Goal: Information Seeking & Learning: Learn about a topic

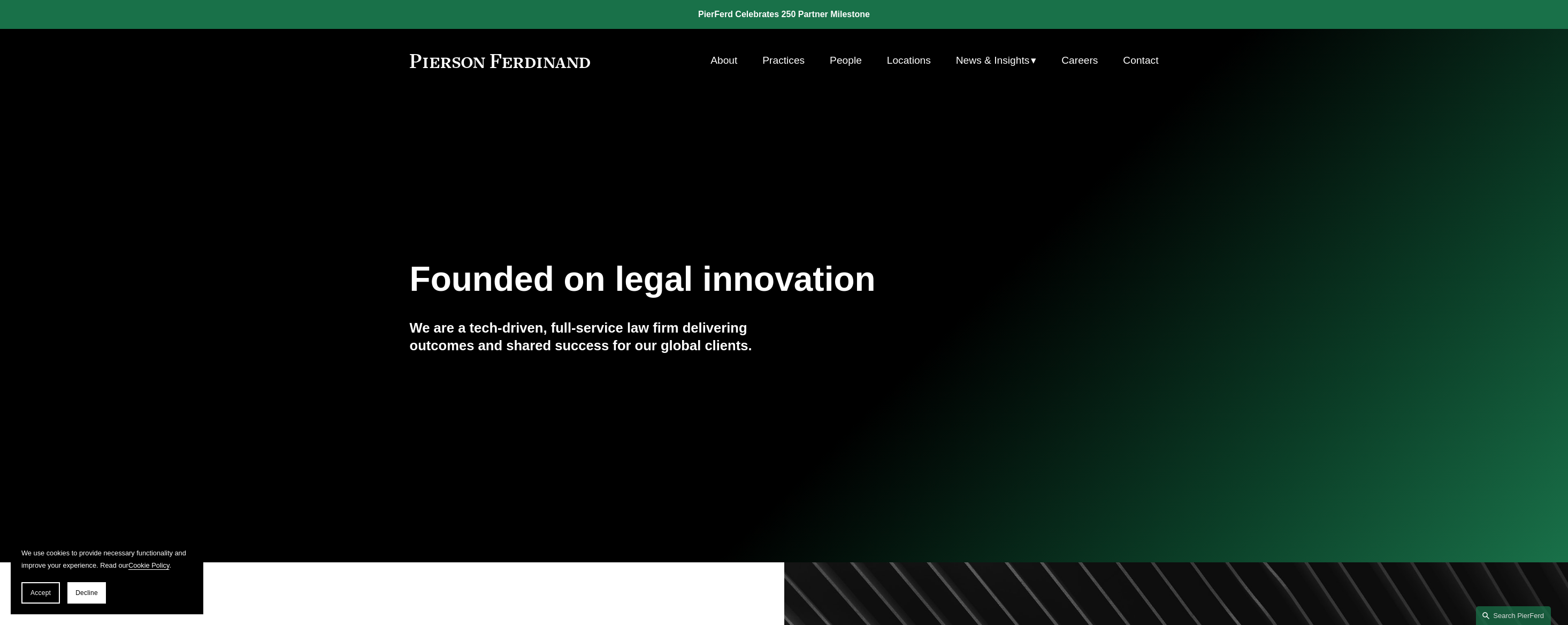
click at [796, 65] on link "Practices" at bounding box center [783, 60] width 42 height 20
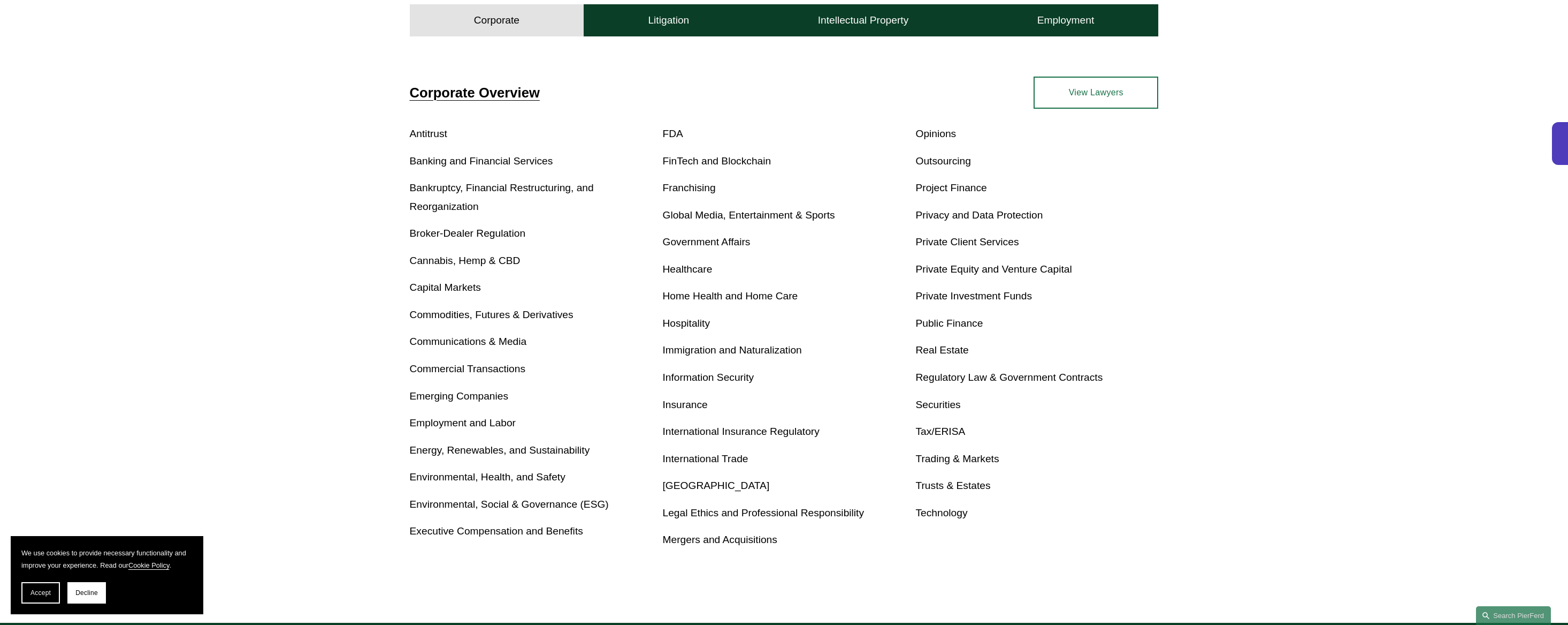
scroll to position [429, 0]
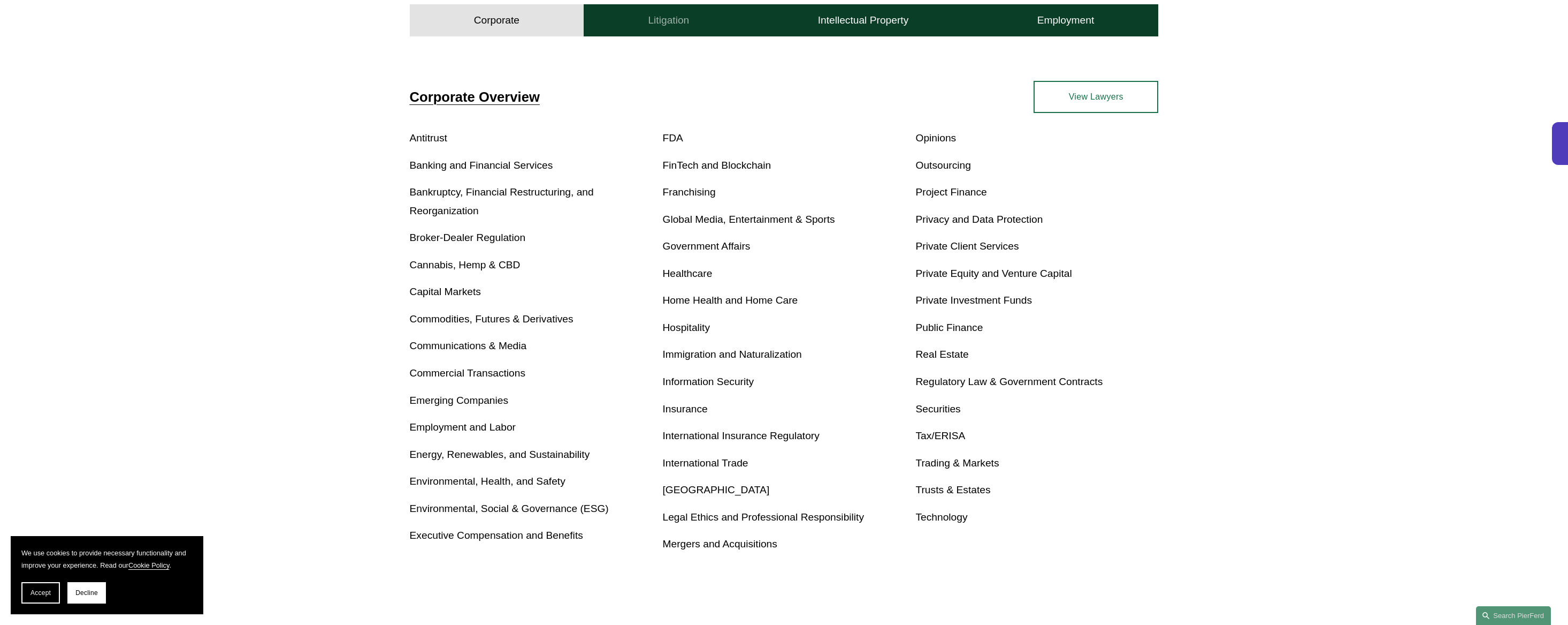
click at [689, 29] on button "Litigation" at bounding box center [668, 20] width 170 height 32
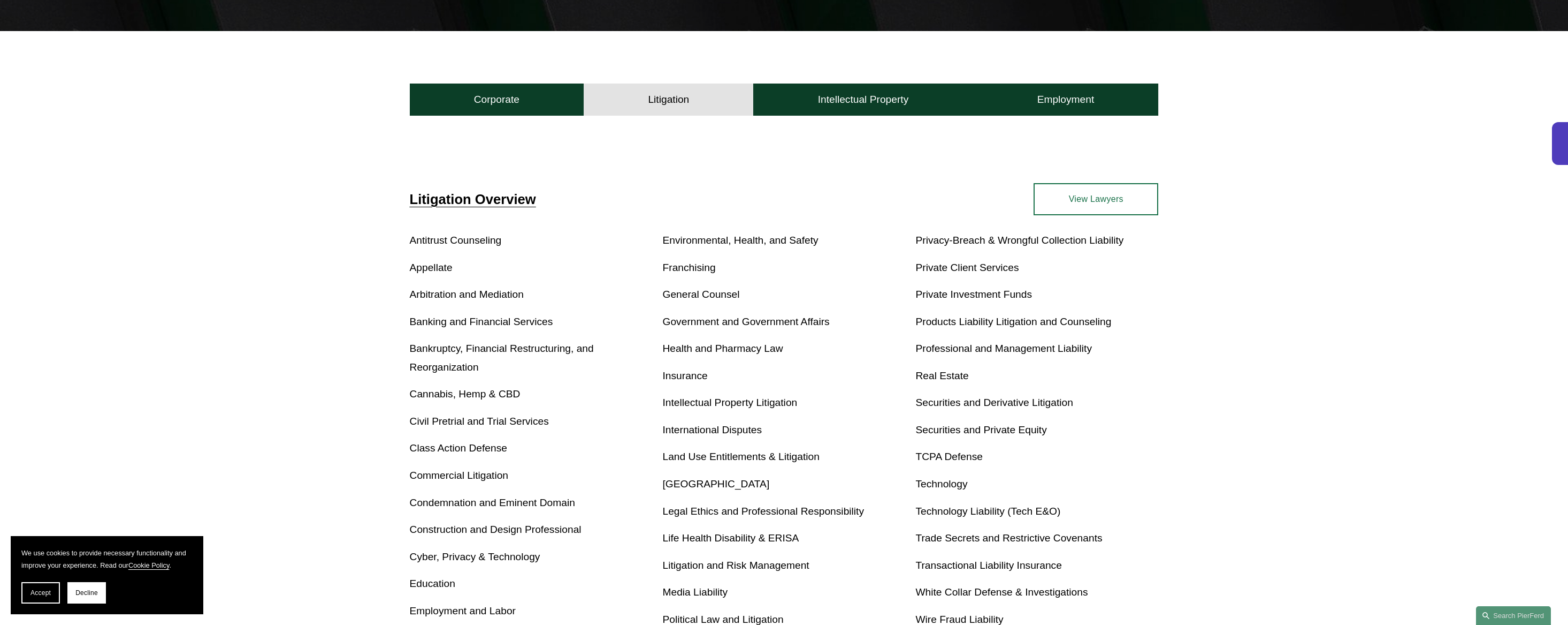
scroll to position [325, 0]
click at [878, 91] on button "Intellectual Property" at bounding box center [863, 100] width 219 height 32
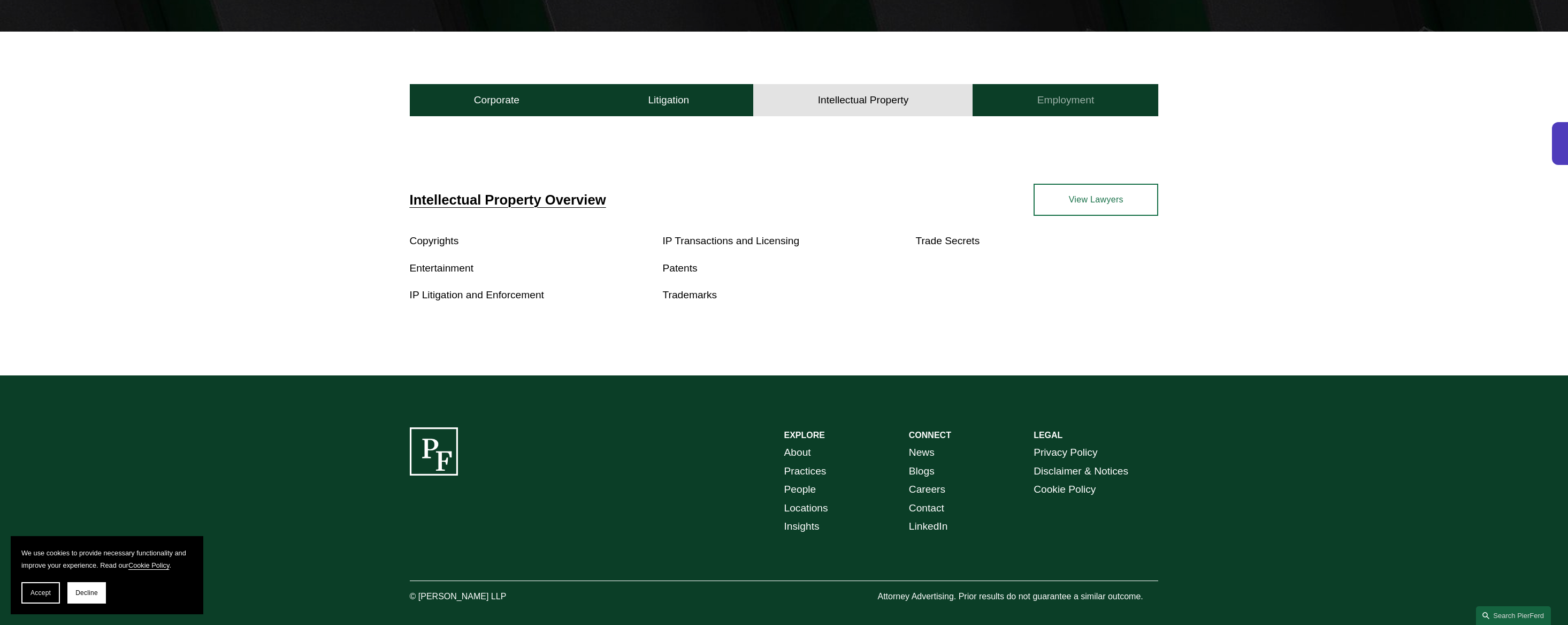
click at [1053, 95] on h4 "Employment" at bounding box center [1066, 100] width 57 height 13
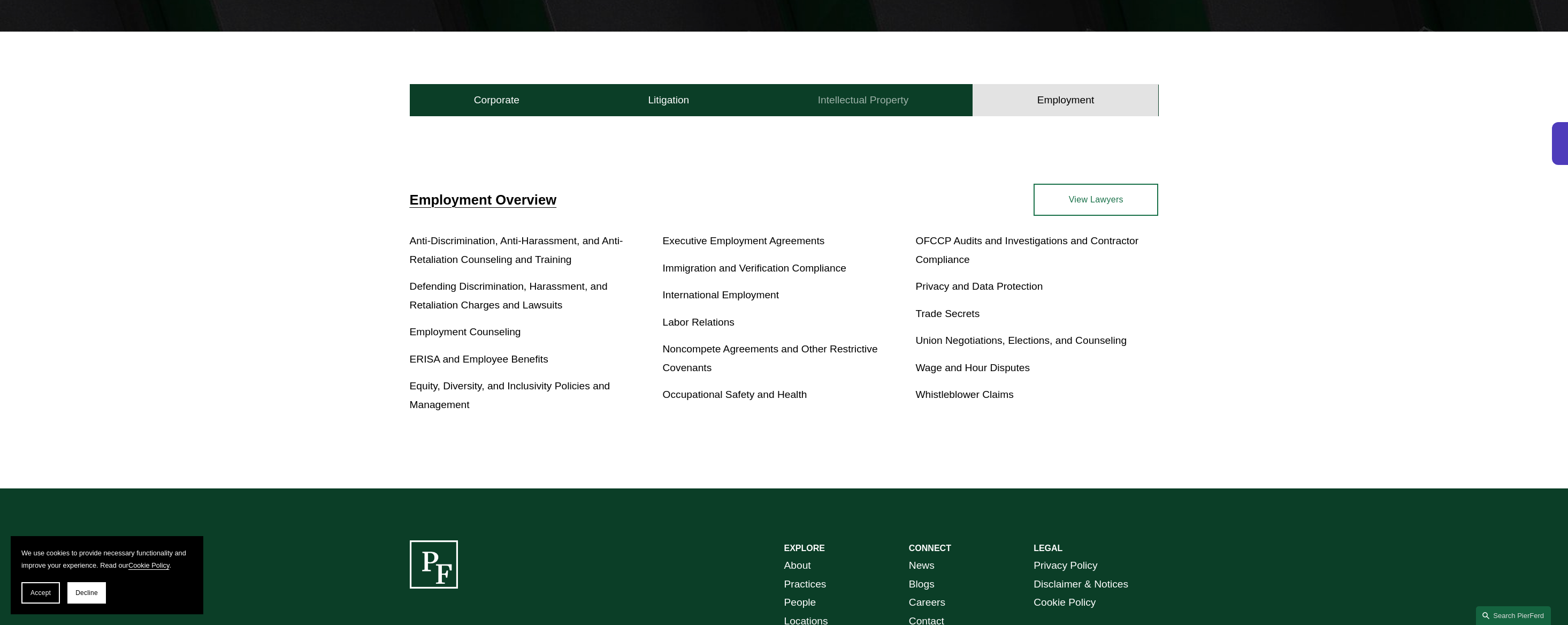
click at [778, 112] on button "Intellectual Property" at bounding box center [863, 100] width 219 height 32
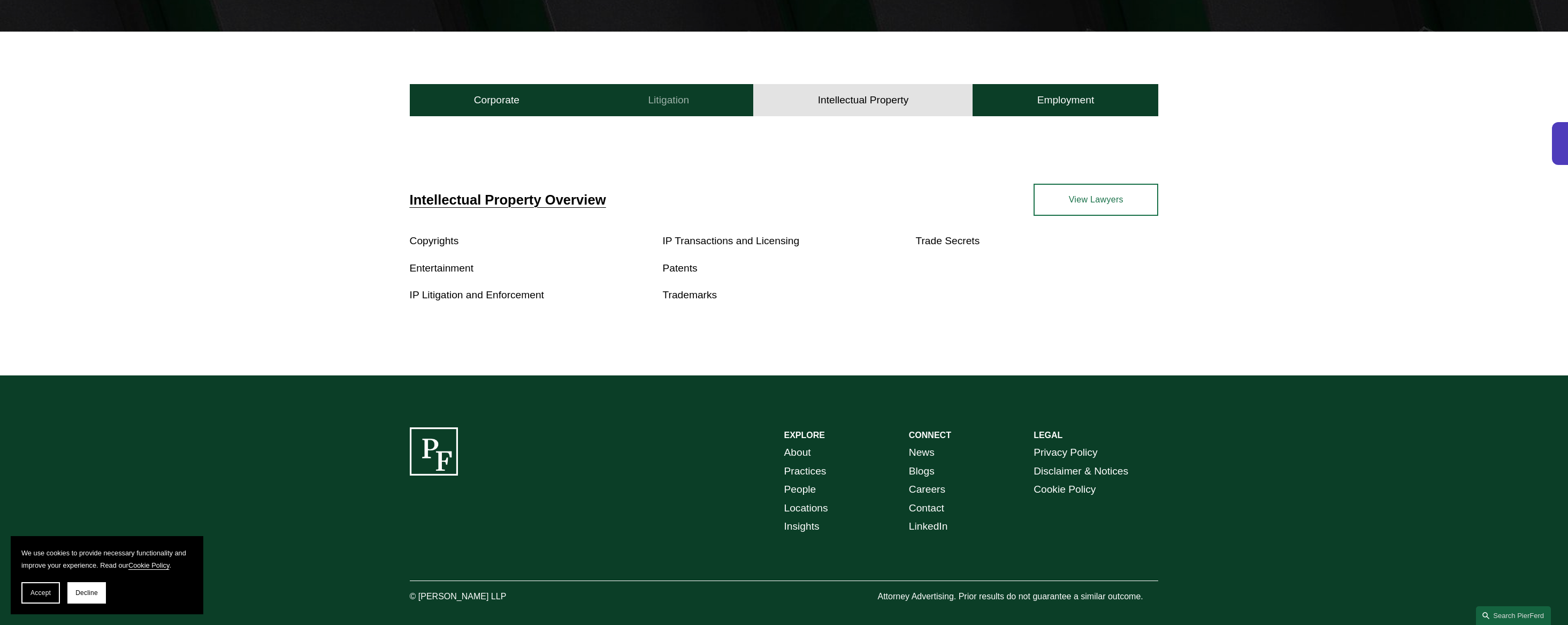
click at [700, 95] on button "Litigation" at bounding box center [668, 100] width 170 height 32
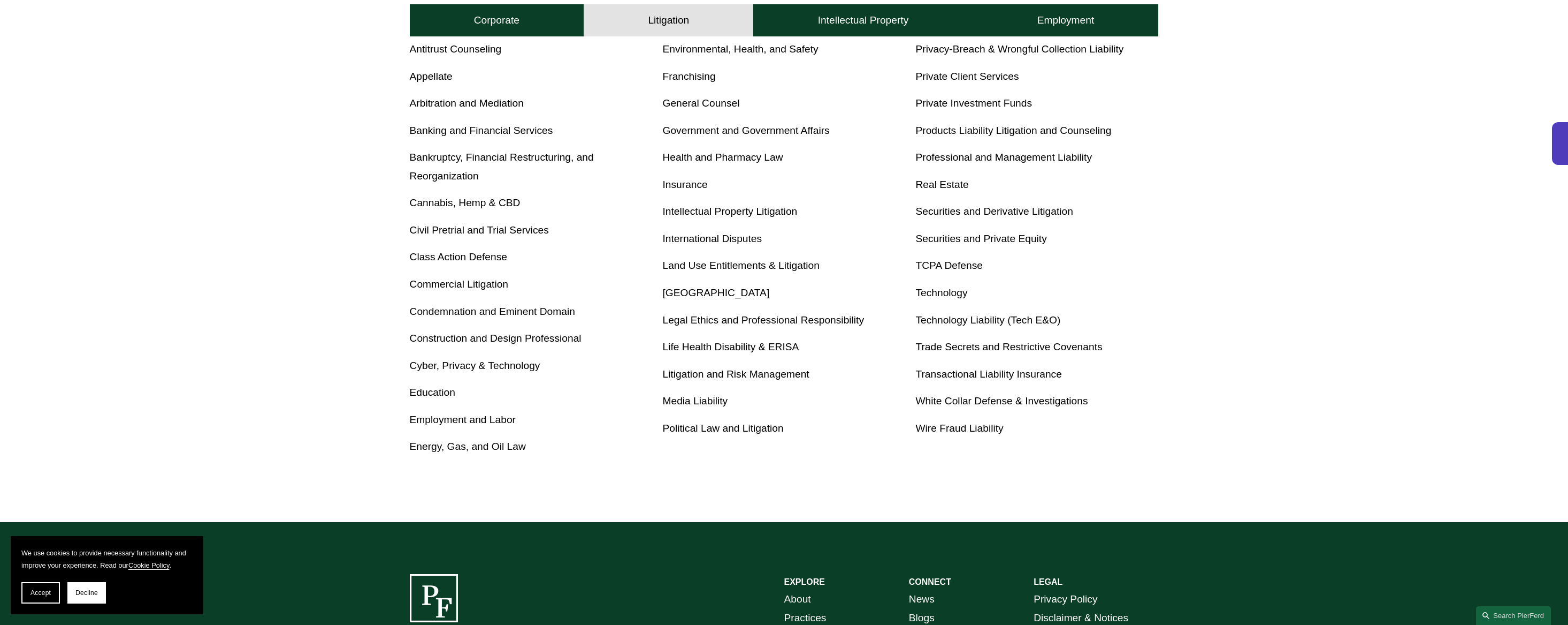
scroll to position [593, 0]
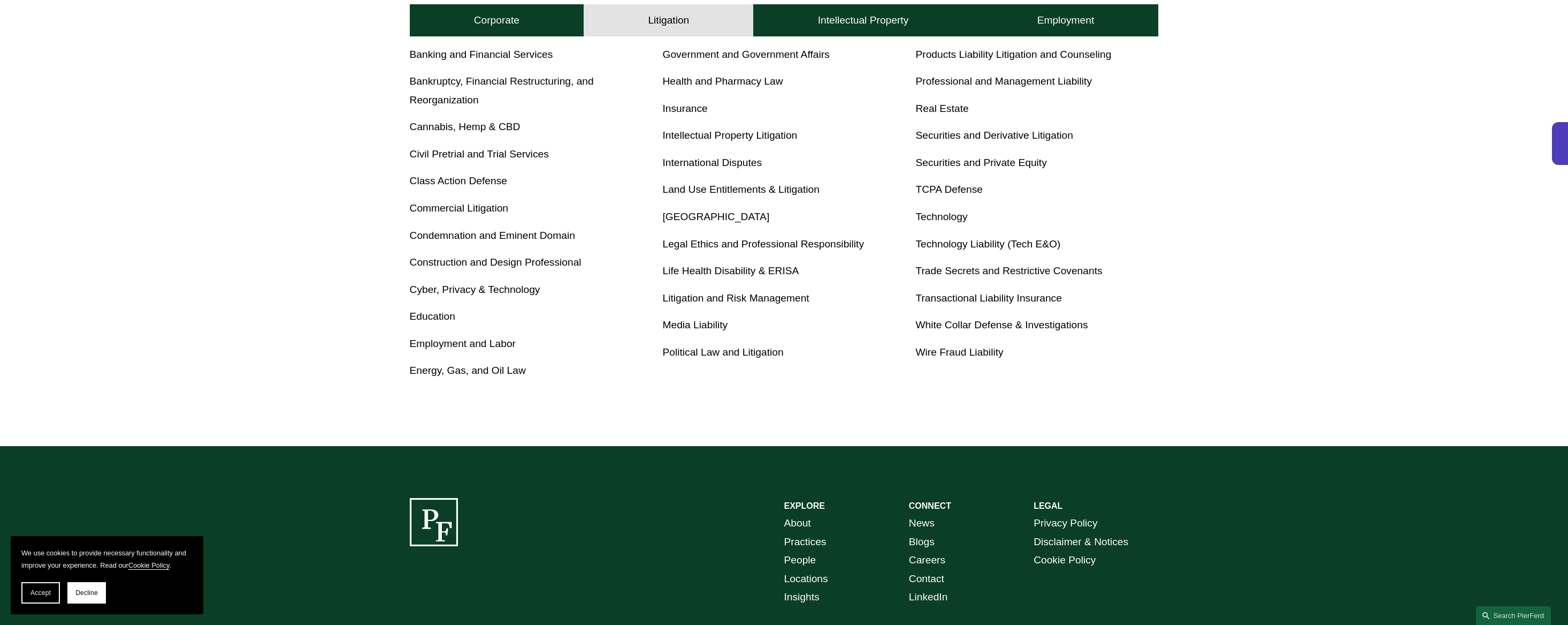
click at [467, 294] on link "Cyber, Privacy & Technology" at bounding box center [474, 289] width 130 height 11
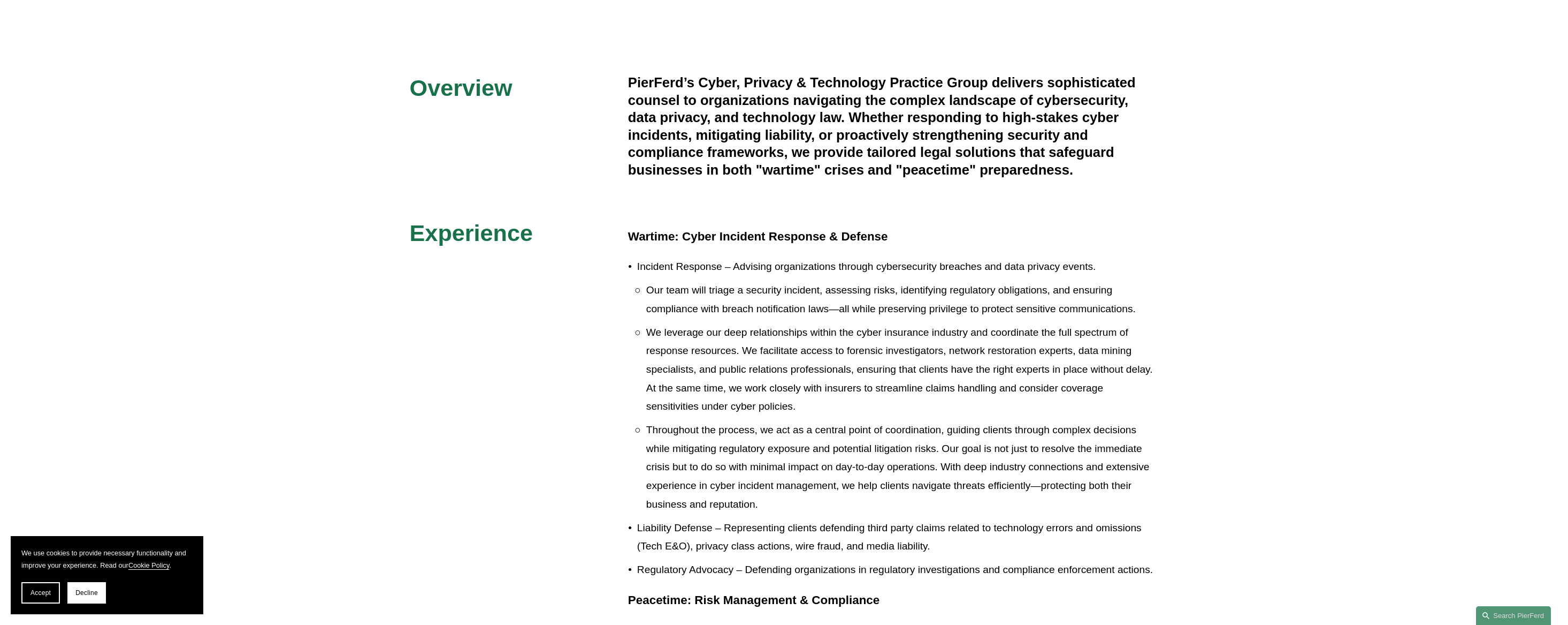
scroll to position [375, 0]
